Goal: Task Accomplishment & Management: Complete application form

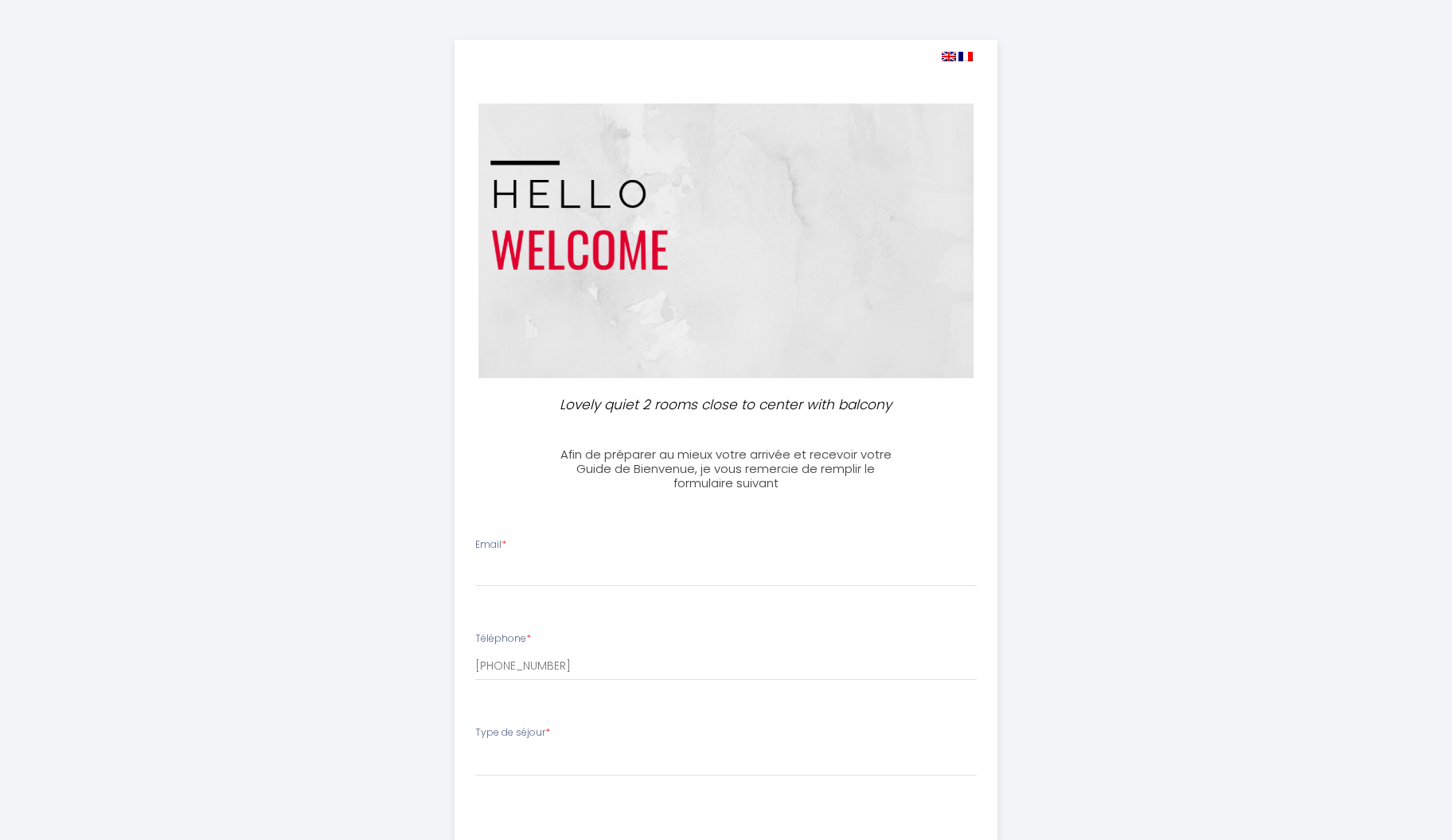
select select
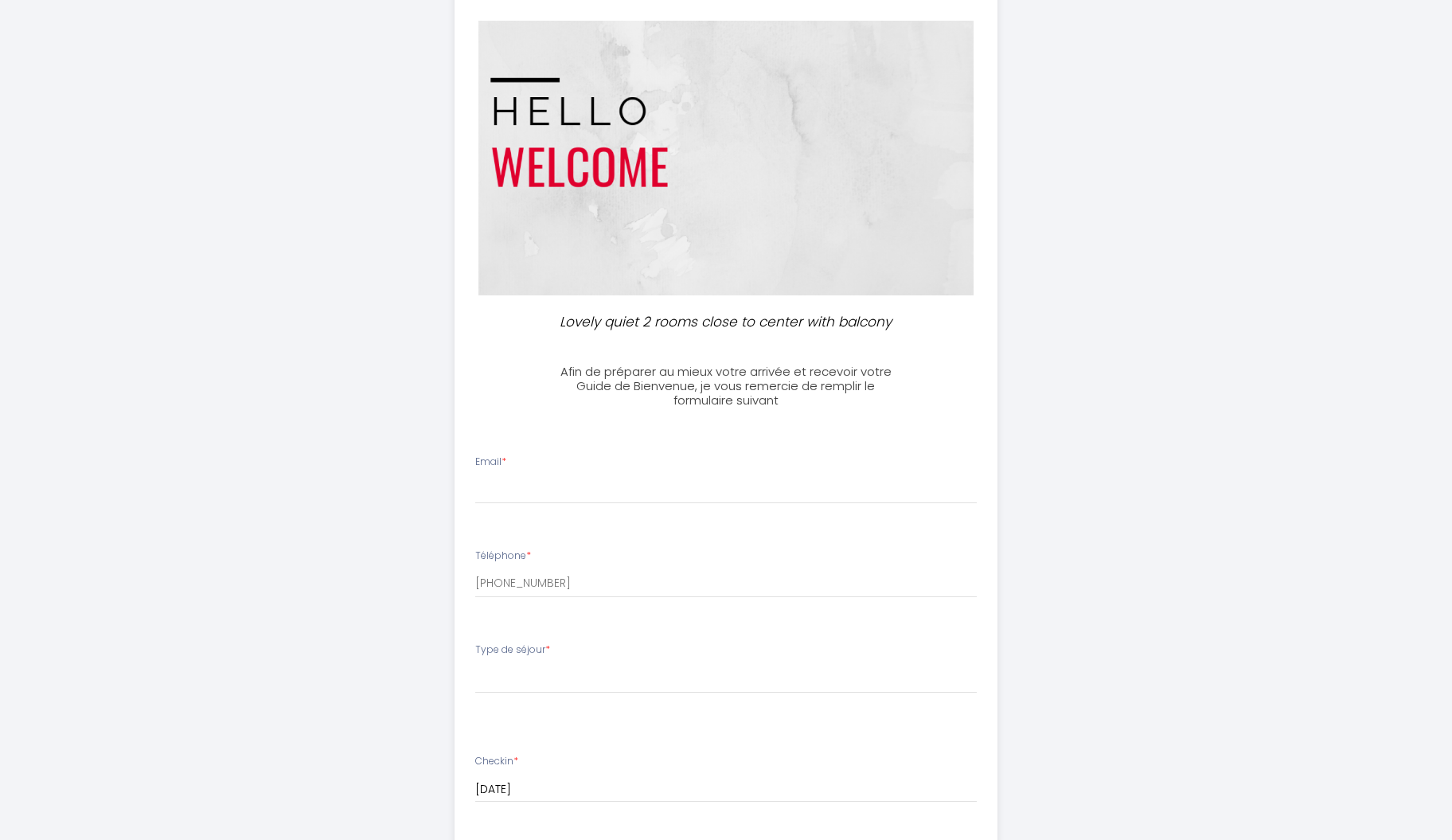
scroll to position [166, 0]
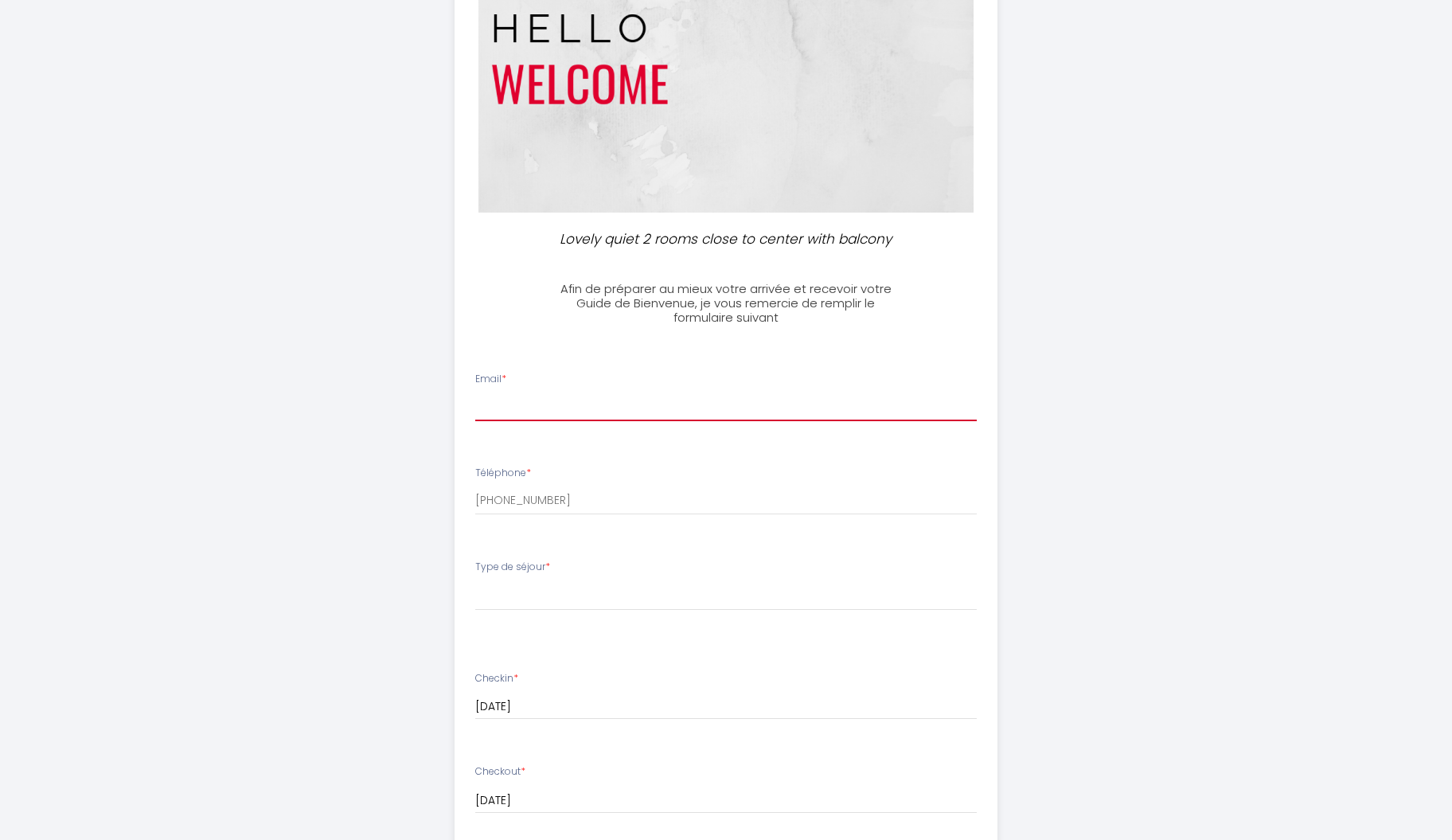
click at [558, 409] on input "Email *" at bounding box center [727, 407] width 503 height 29
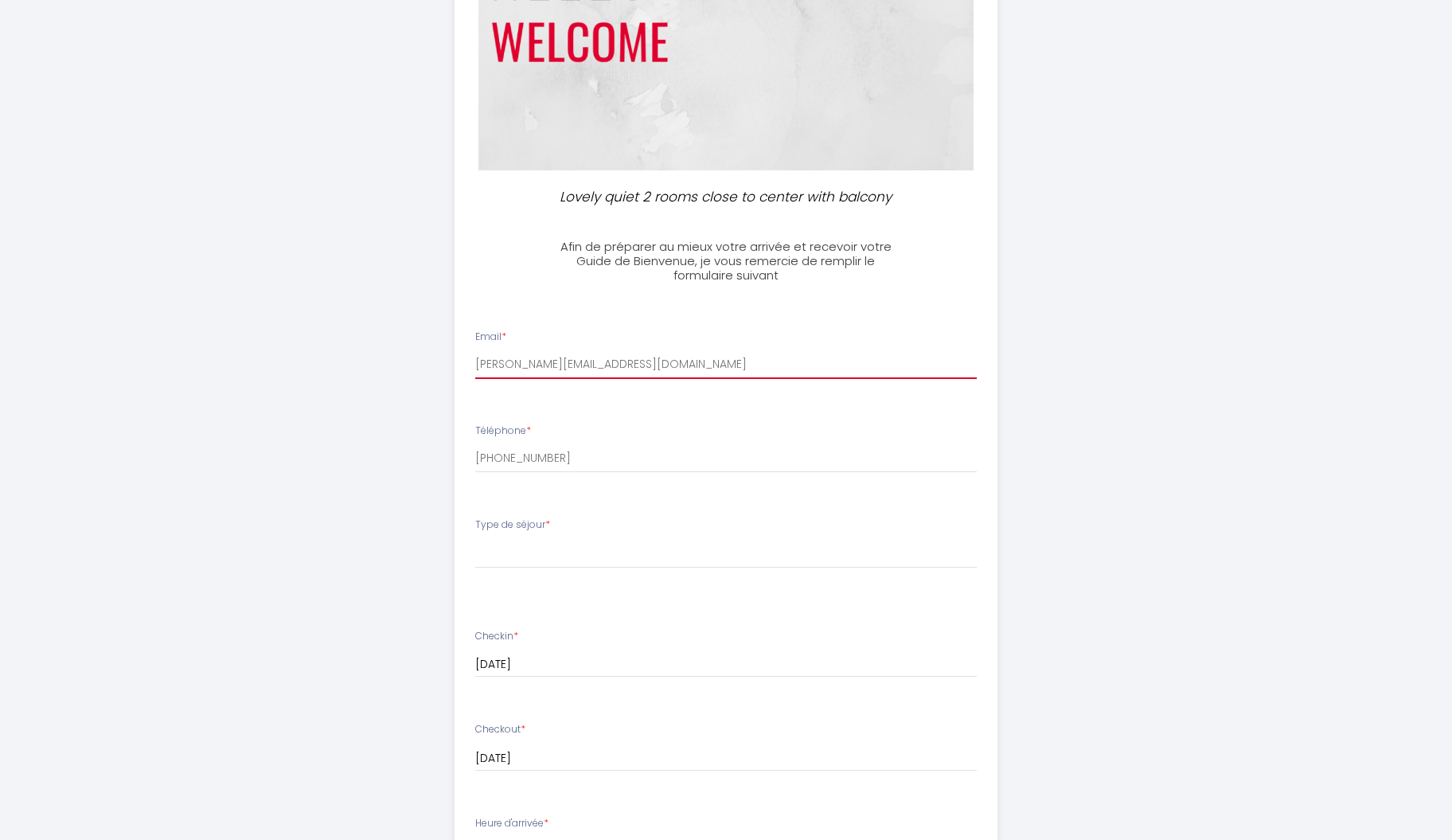
scroll to position [249, 0]
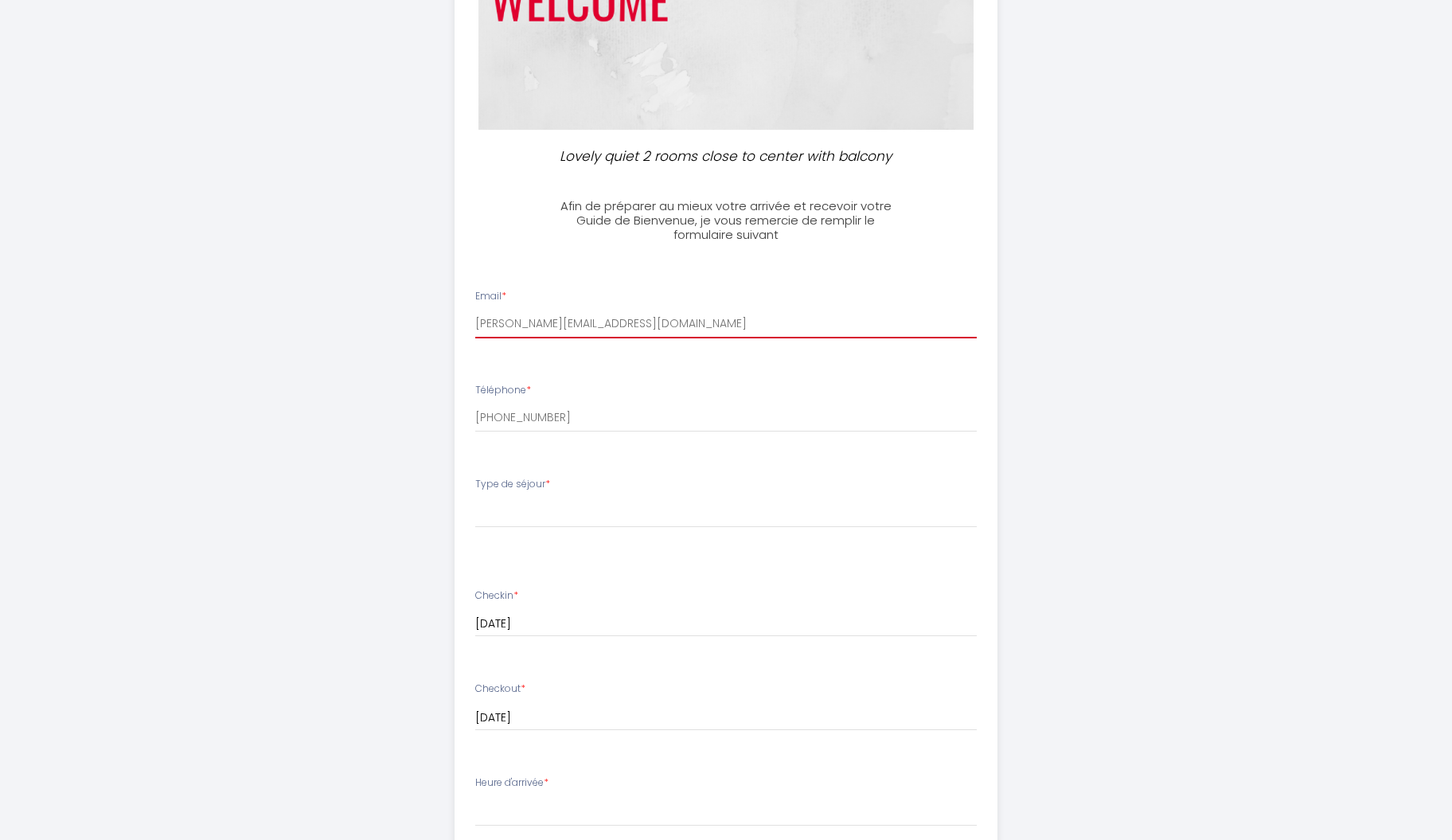
type input "[PERSON_NAME][EMAIL_ADDRESS][DOMAIN_NAME]"
click at [479, 486] on label "Type de séjour *" at bounding box center [513, 485] width 74 height 15
drag, startPoint x: 476, startPoint y: 483, endPoint x: 545, endPoint y: 484, distance: 69.0
click at [545, 484] on label "Type de séjour *" at bounding box center [513, 485] width 74 height 15
copy label "Type de séjour"
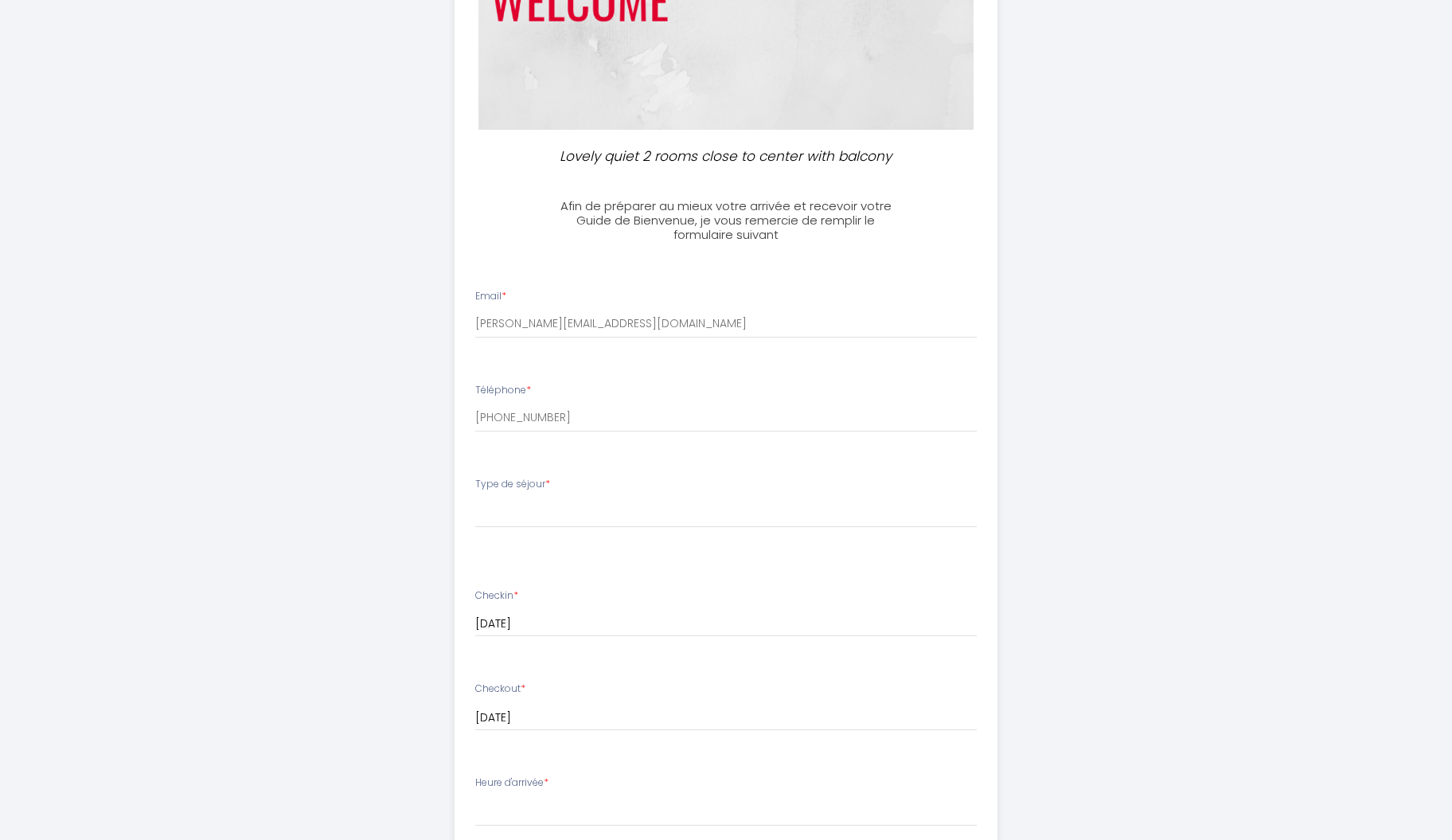
click at [1316, 564] on div "Lovely quiet 2 rooms close to center with balcony Afin de préparer au mieux vot…" at bounding box center [726, 565] width 1452 height 1628
click at [476, 497] on select "[PERSON_NAME] de séjour Loisir Professionel" at bounding box center [727, 513] width 503 height 30
select select "Loisir"
click option "Loisir" at bounding box center [0, 0] width 0 height 0
drag, startPoint x: 502, startPoint y: 513, endPoint x: 509, endPoint y: 519, distance: 9.2
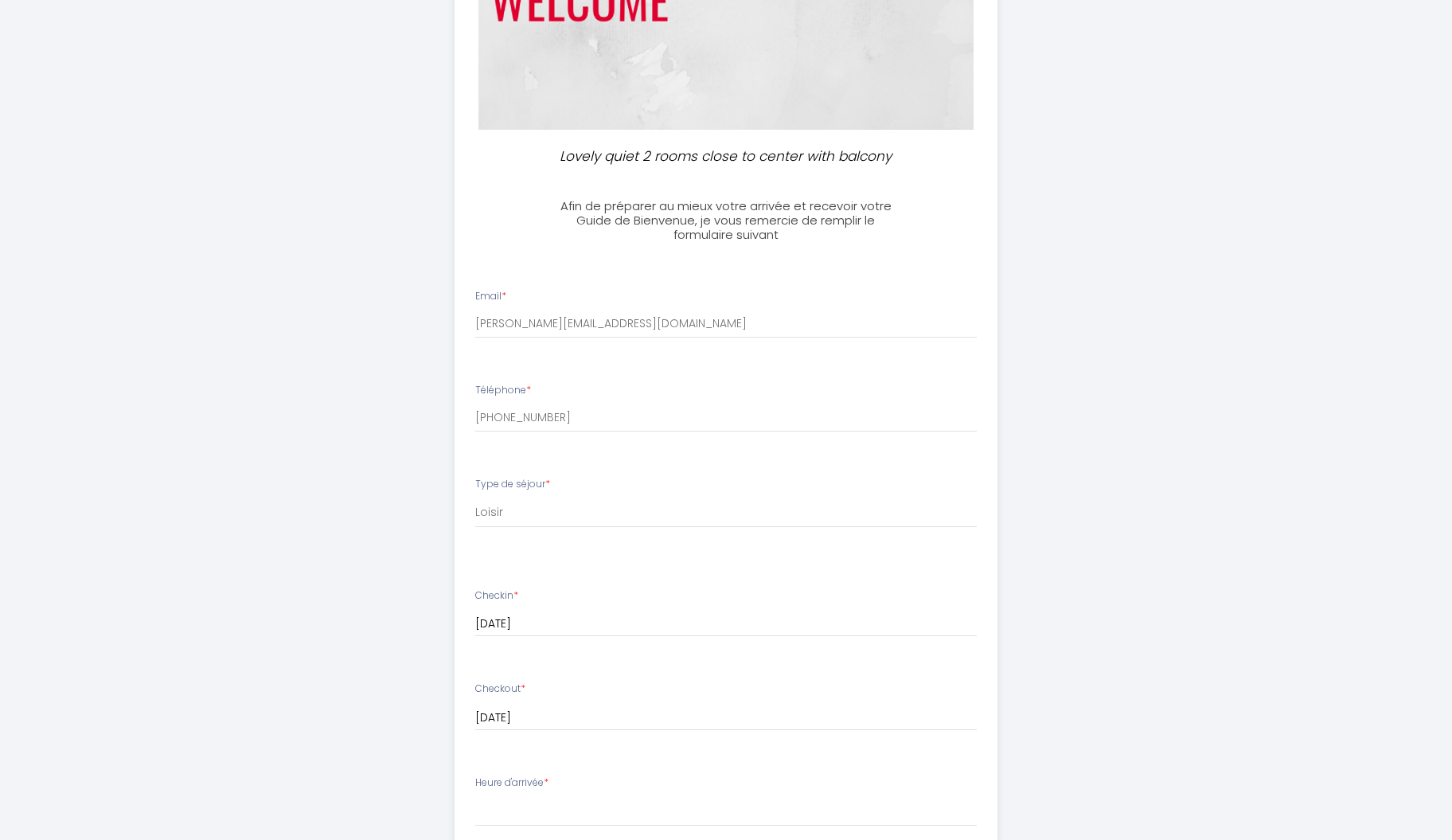
click at [509, 519] on div "Type de séjour * [PERSON_NAME] de séjour Loisir Professionel" at bounding box center [727, 510] width 523 height 67
click at [476, 497] on select "[PERSON_NAME] de séjour Loisir Professionel" at bounding box center [727, 513] width 503 height 30
click option "Loisir" at bounding box center [0, 0] width 0 height 0
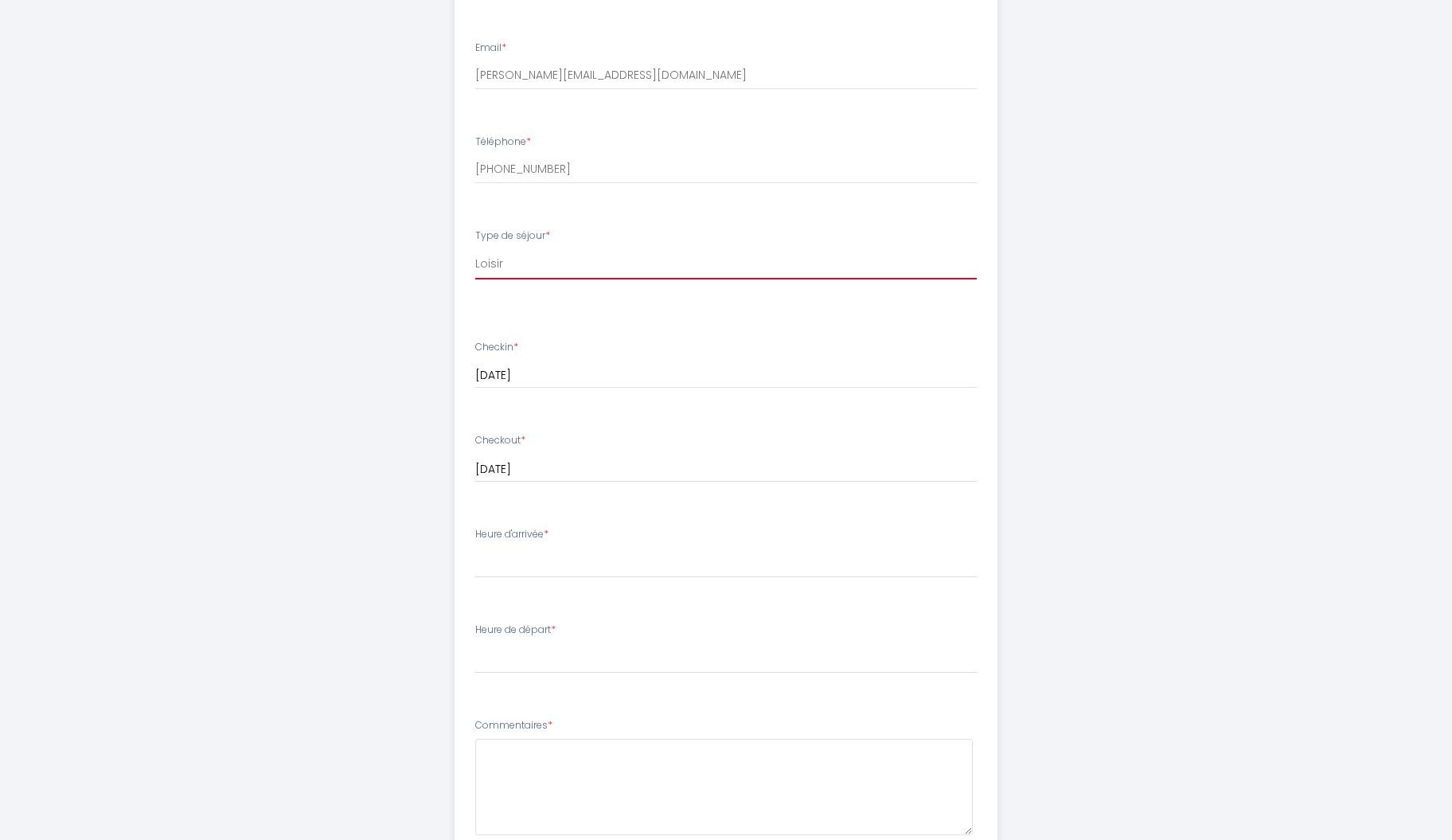
scroll to position [579, 0]
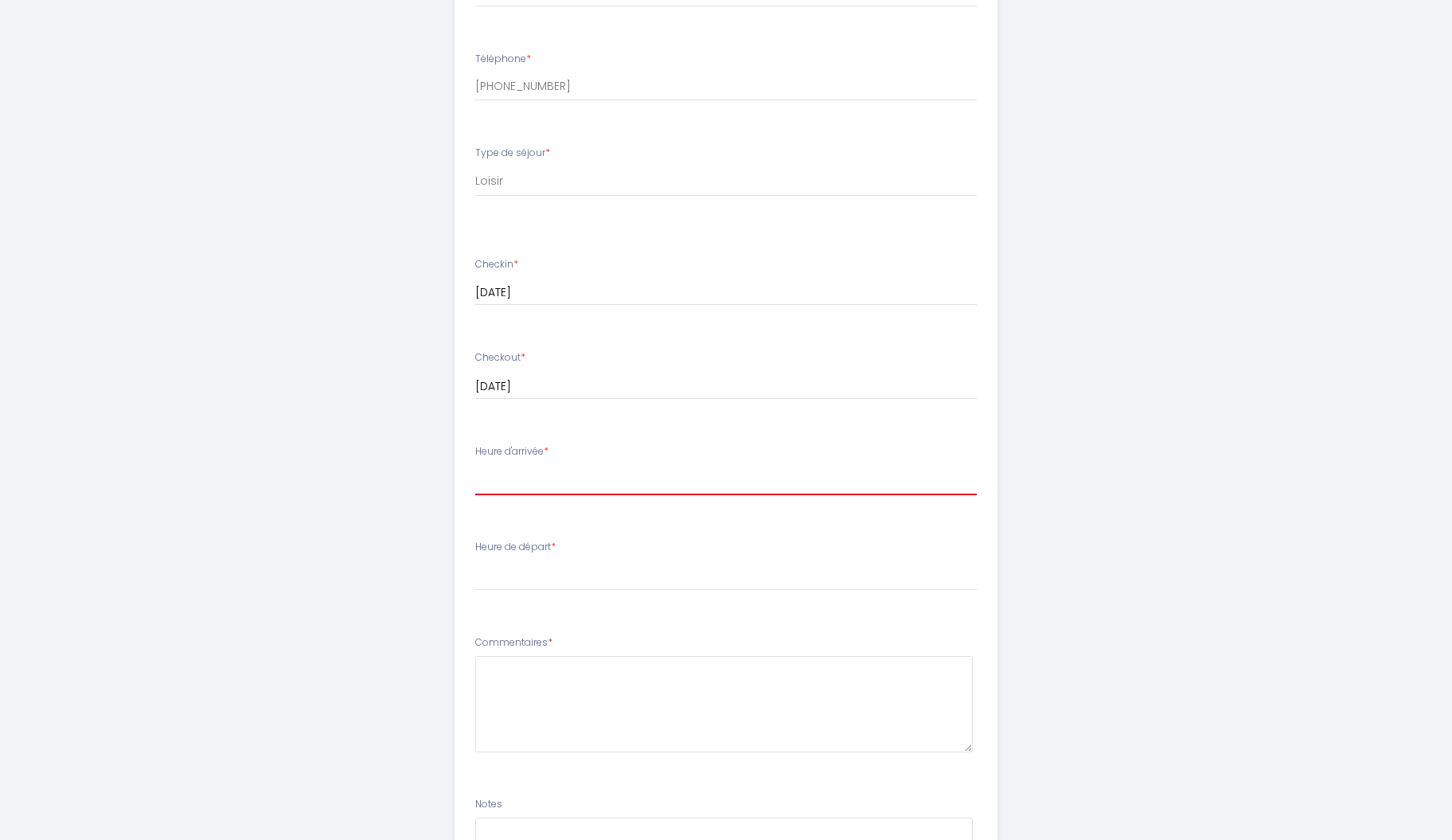
select select "17:00"
click option "17:00" at bounding box center [0, 0] width 0 height 0
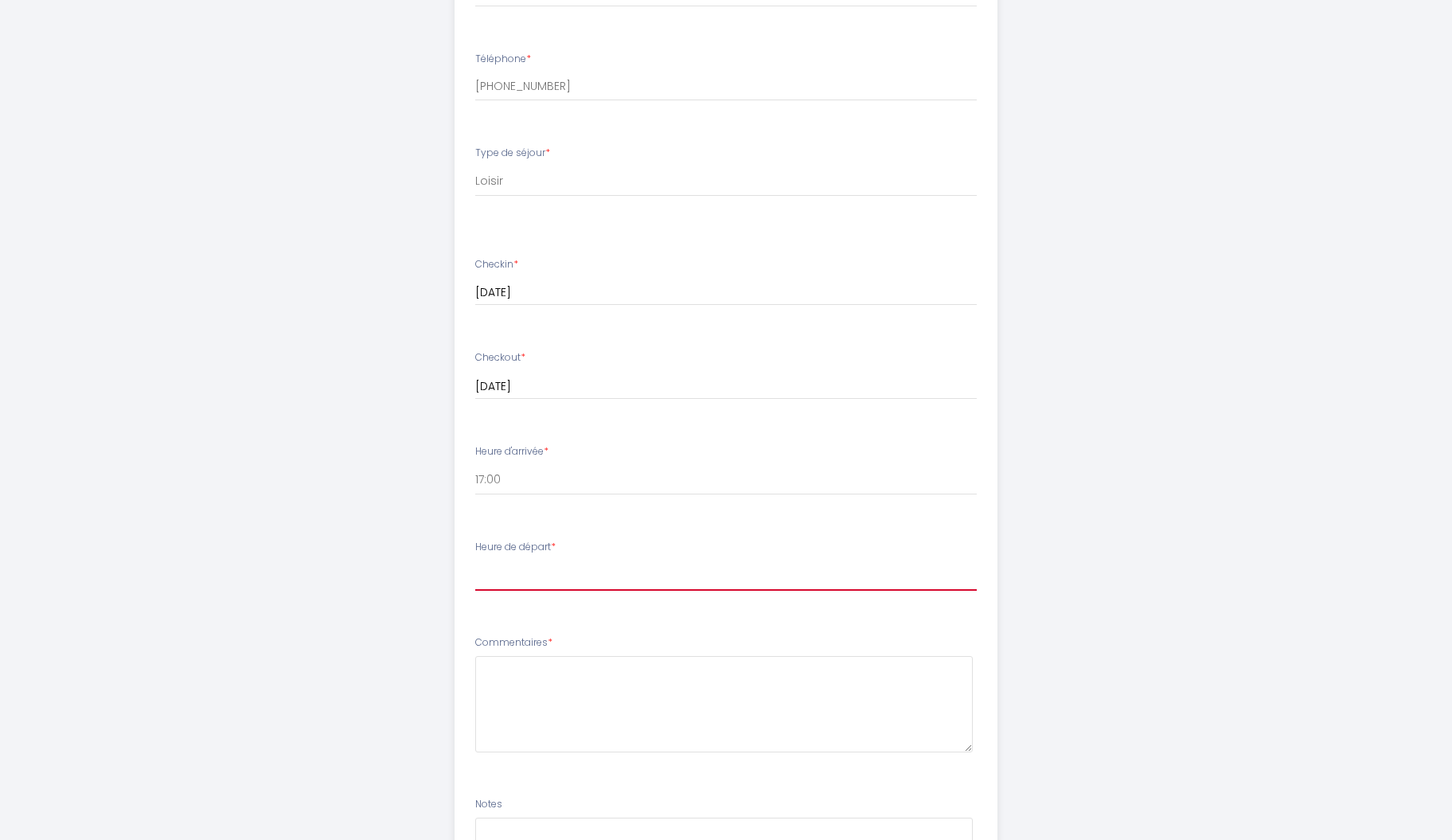
select select "10:00"
click option "10:00" at bounding box center [0, 0] width 0 height 0
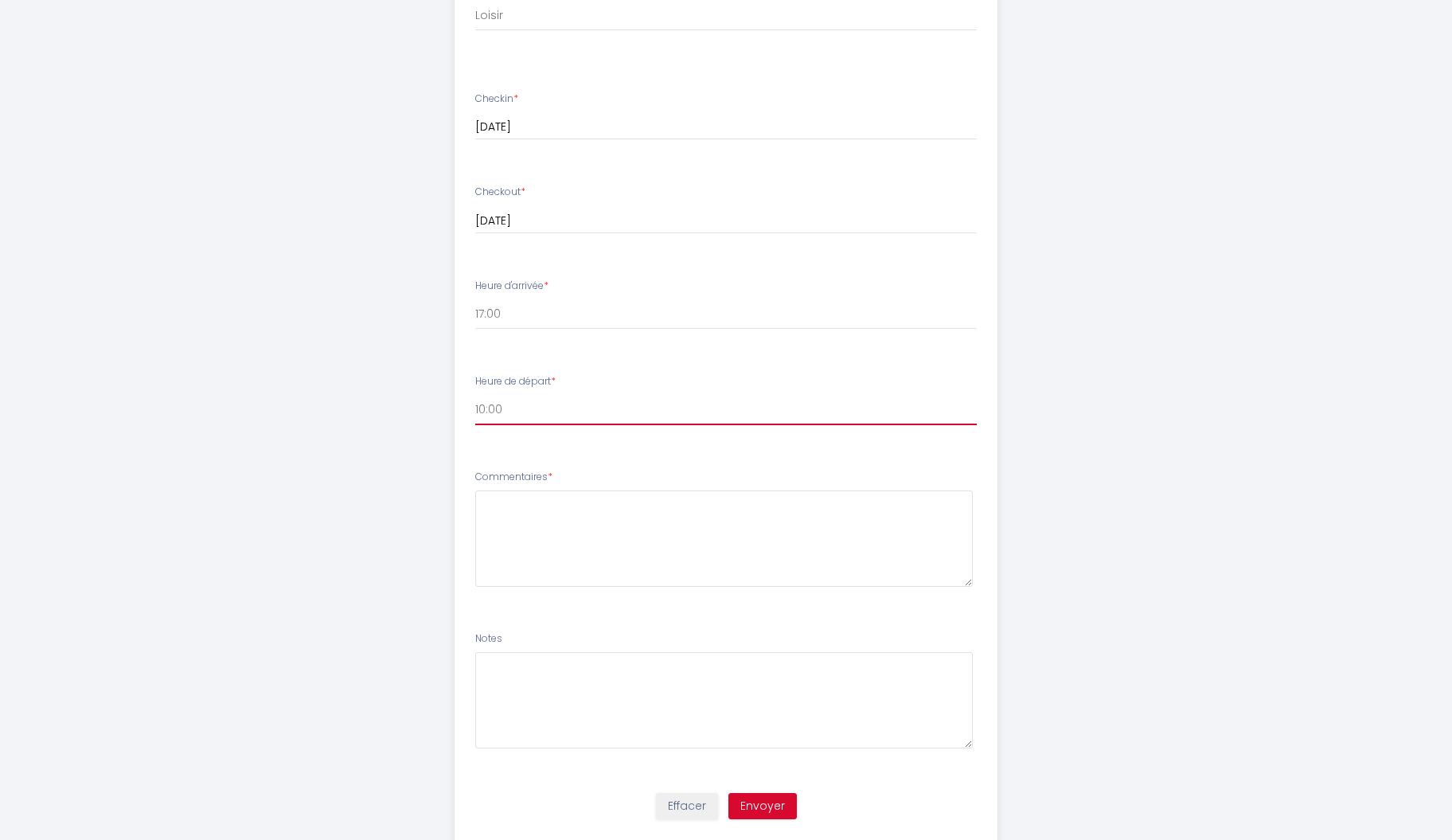
scroll to position [788, 0]
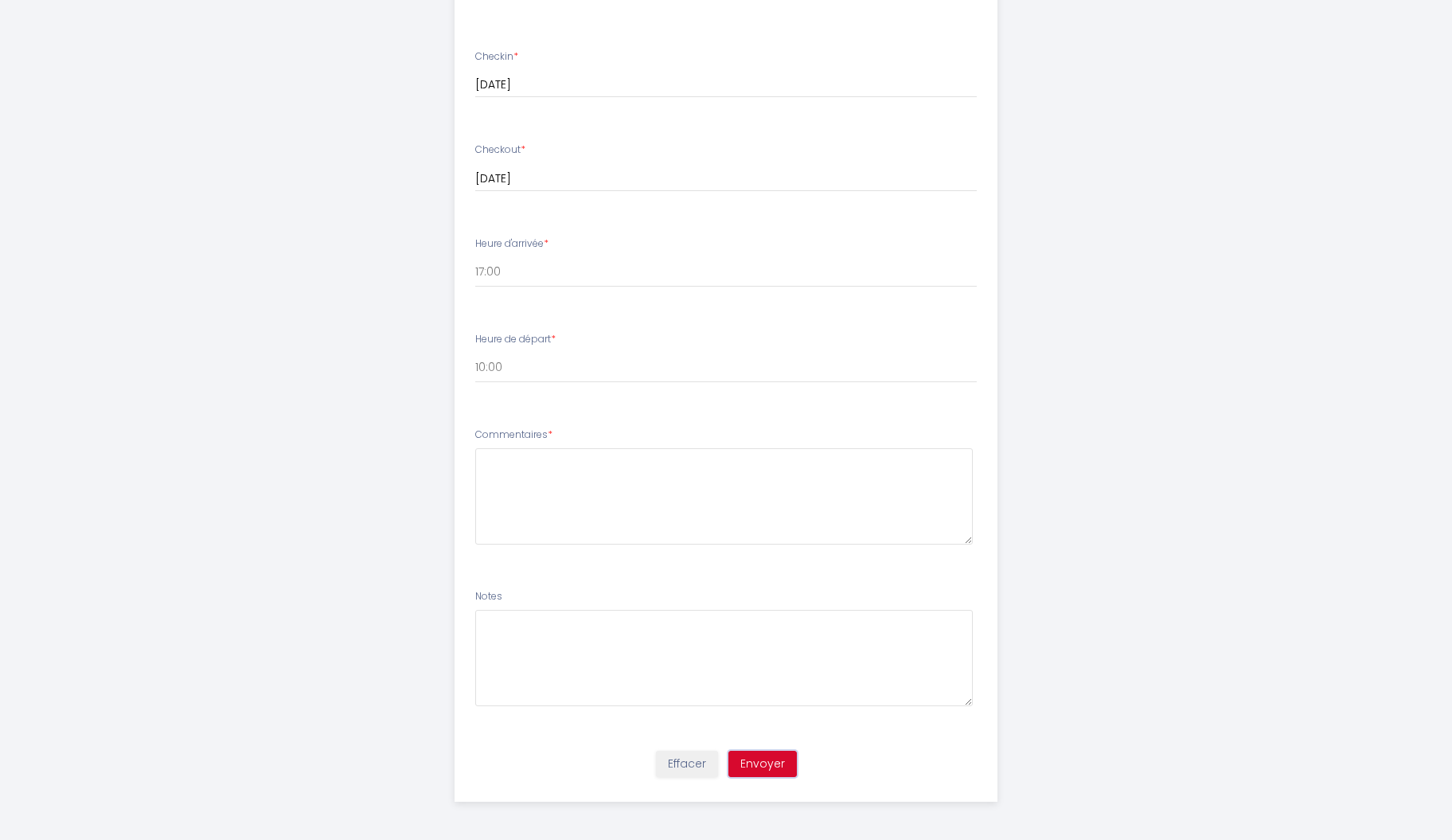
click at [763, 761] on button "Envoyer" at bounding box center [762, 764] width 69 height 27
type textarea "W"
drag, startPoint x: 597, startPoint y: 459, endPoint x: 474, endPoint y: 461, distance: 123.0
click at [476, 461] on textarea "Are there any" at bounding box center [724, 497] width 498 height 96
type textarea "Can we park the car anywhere, or do we have pay attention to something?"
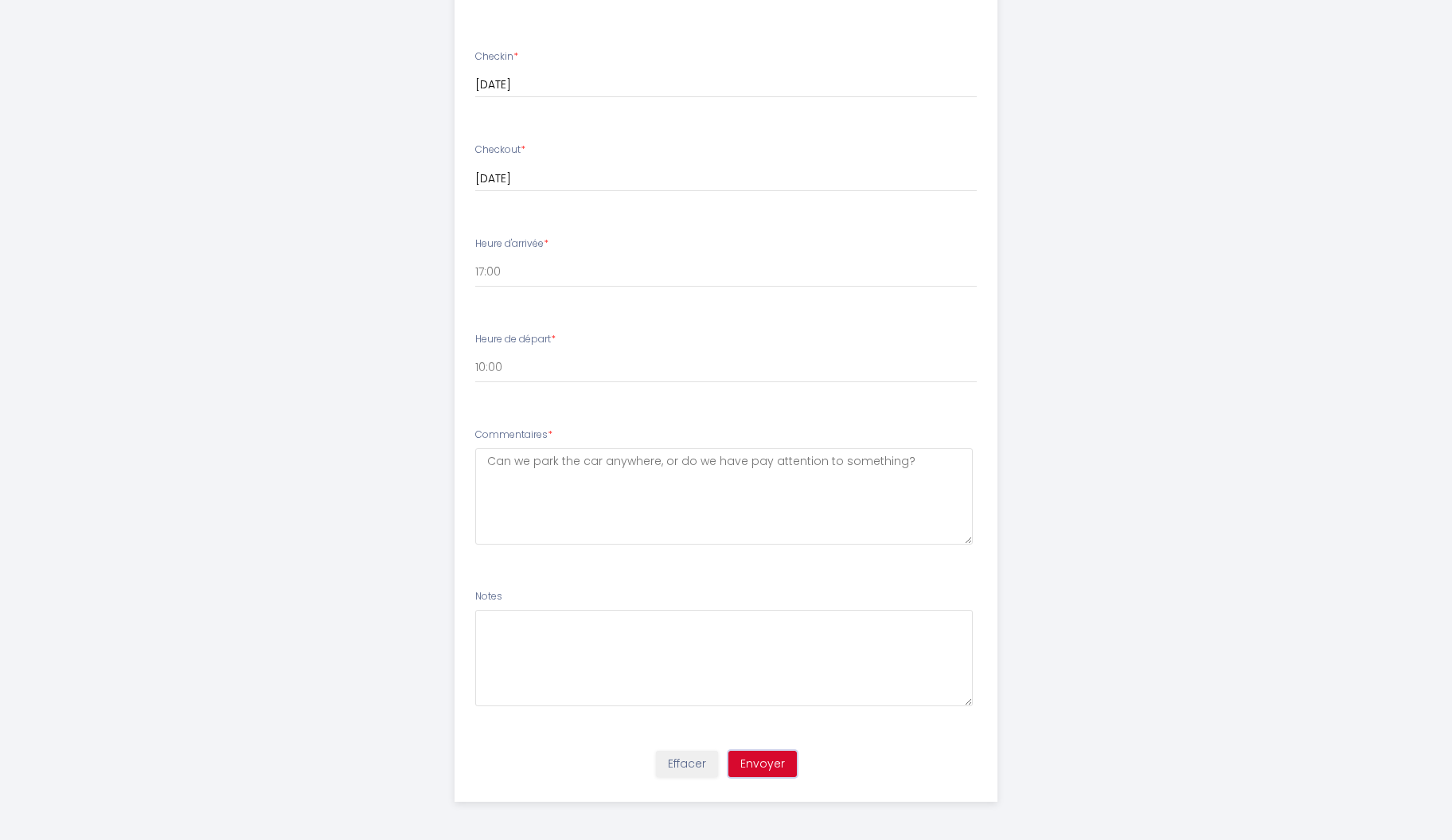
click at [778, 759] on button "Envoyer" at bounding box center [762, 764] width 69 height 27
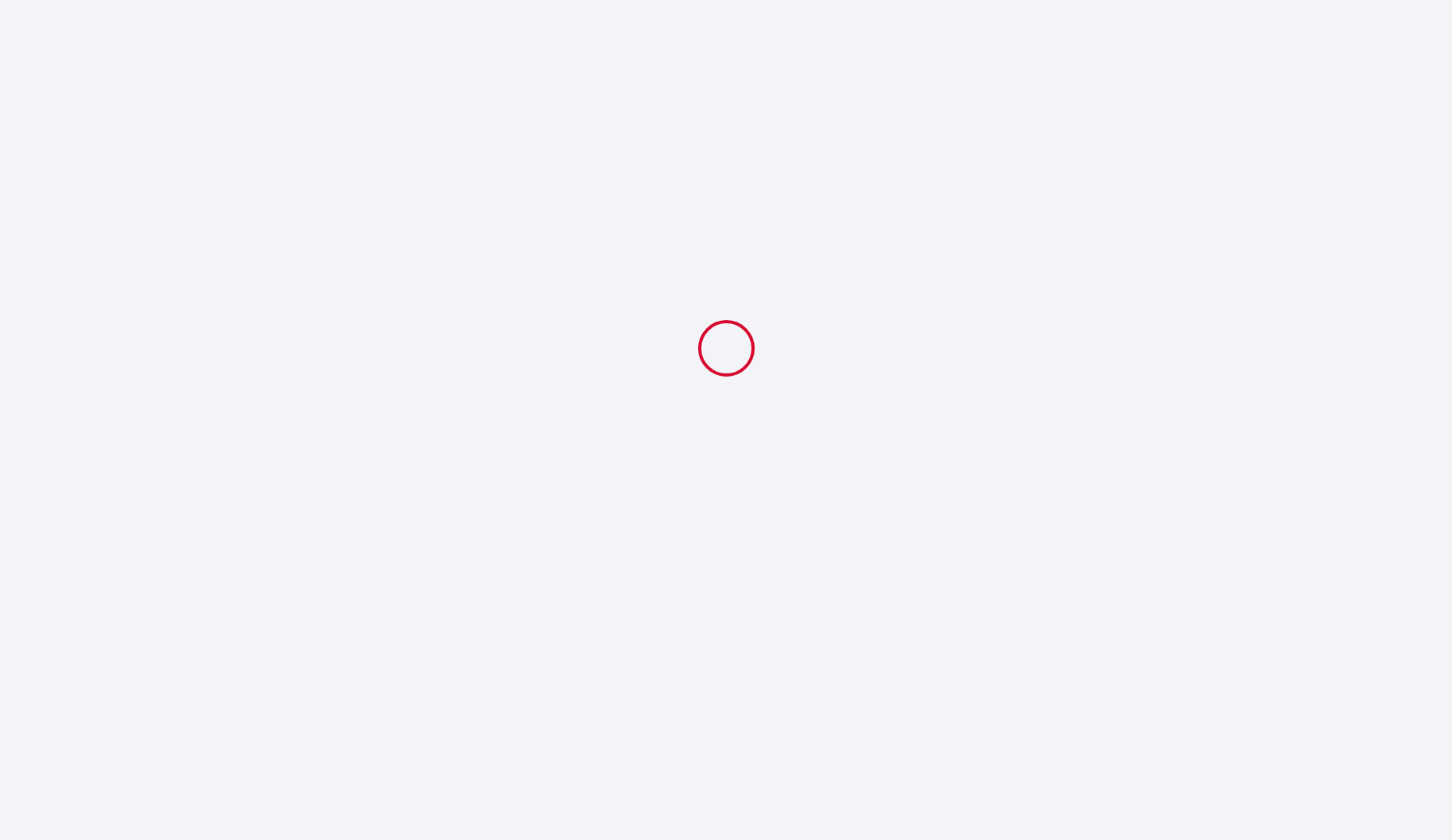
select select "Loisir"
select select "10:00"
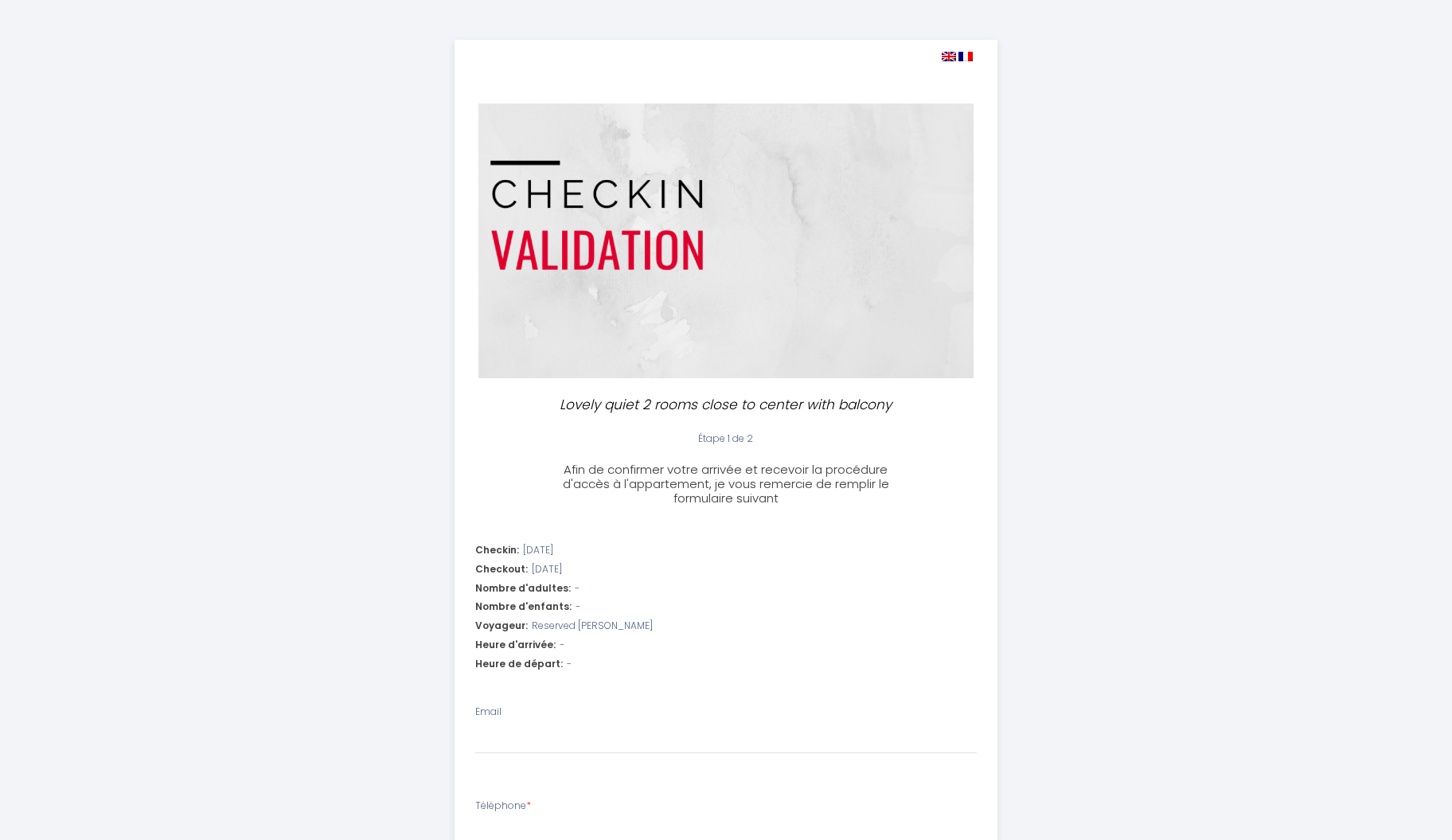
select select
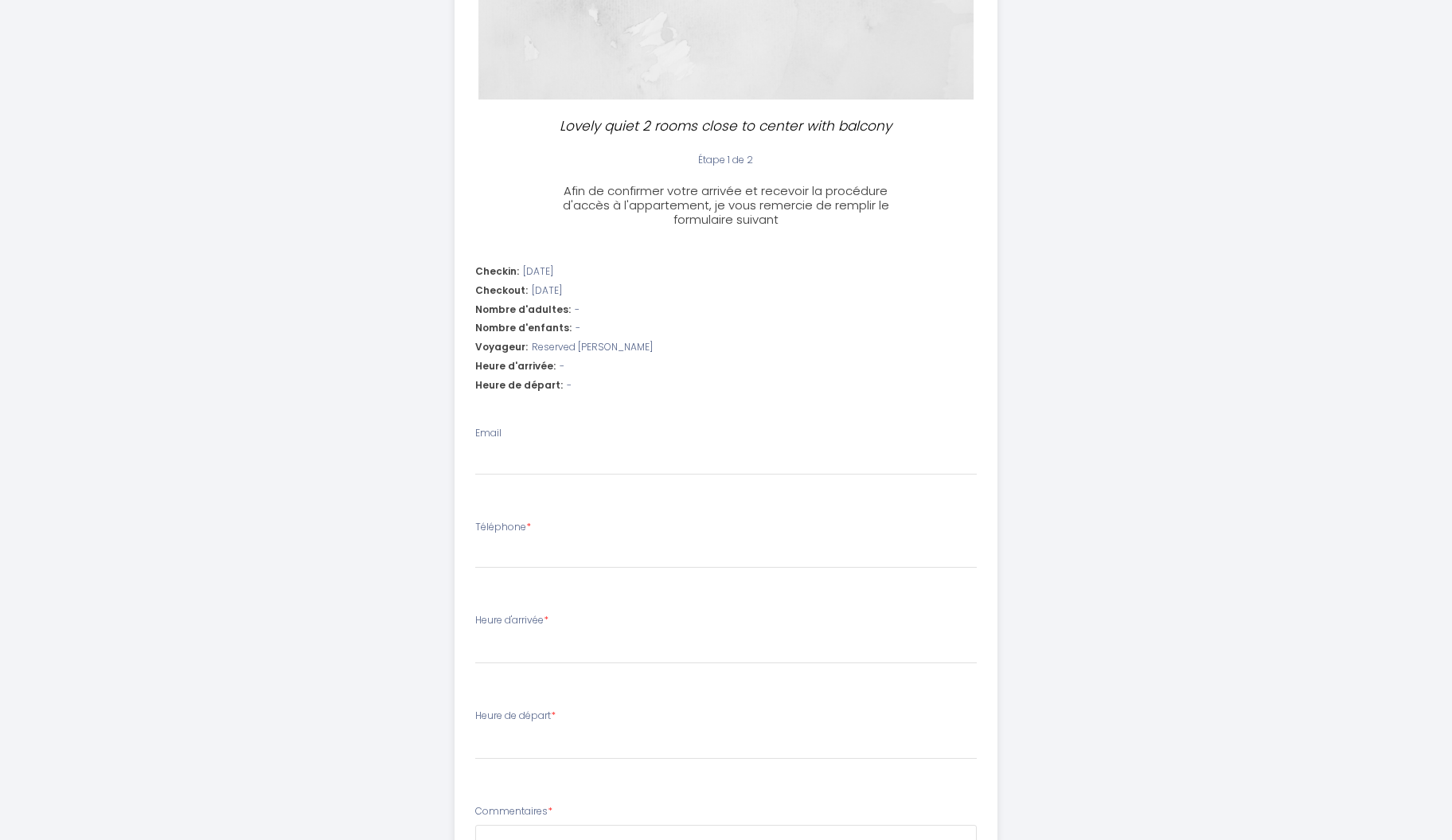
scroll to position [82, 0]
